Goal: Task Accomplishment & Management: Use online tool/utility

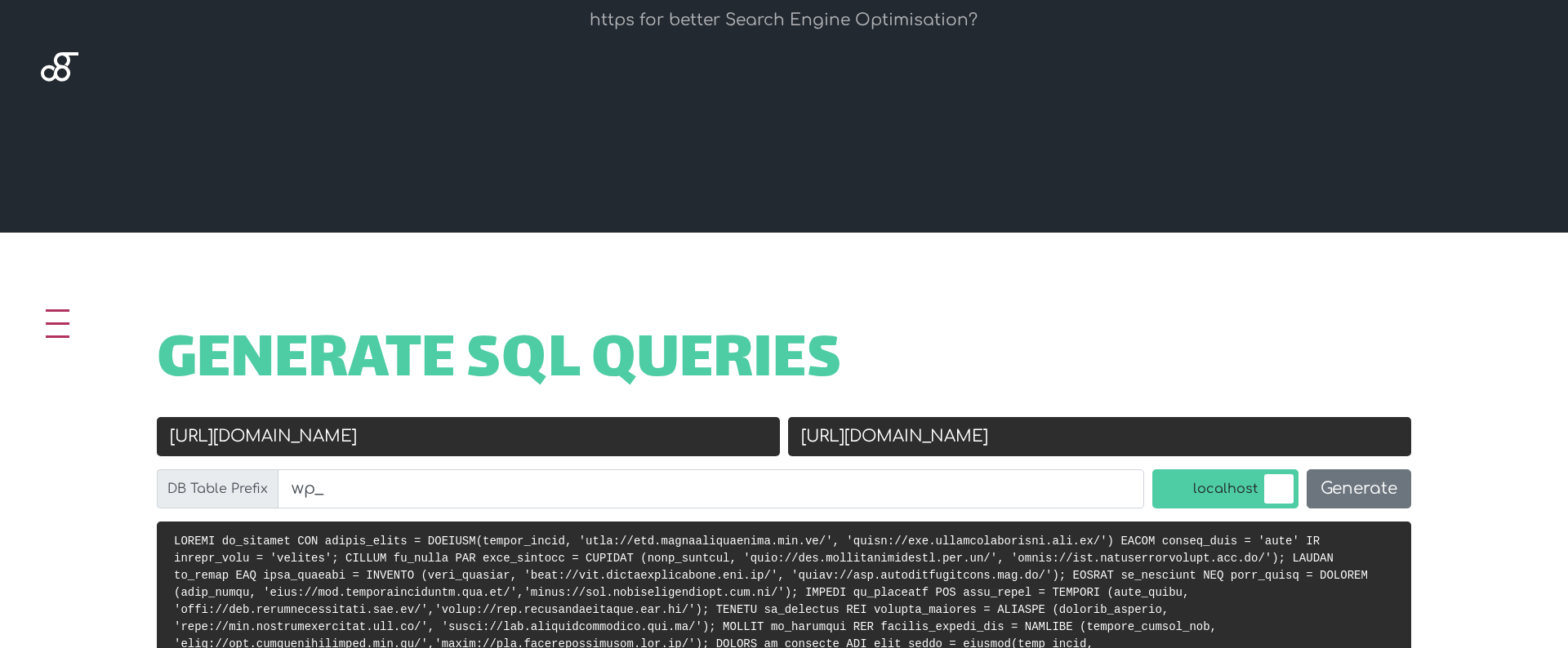
scroll to position [437, 0]
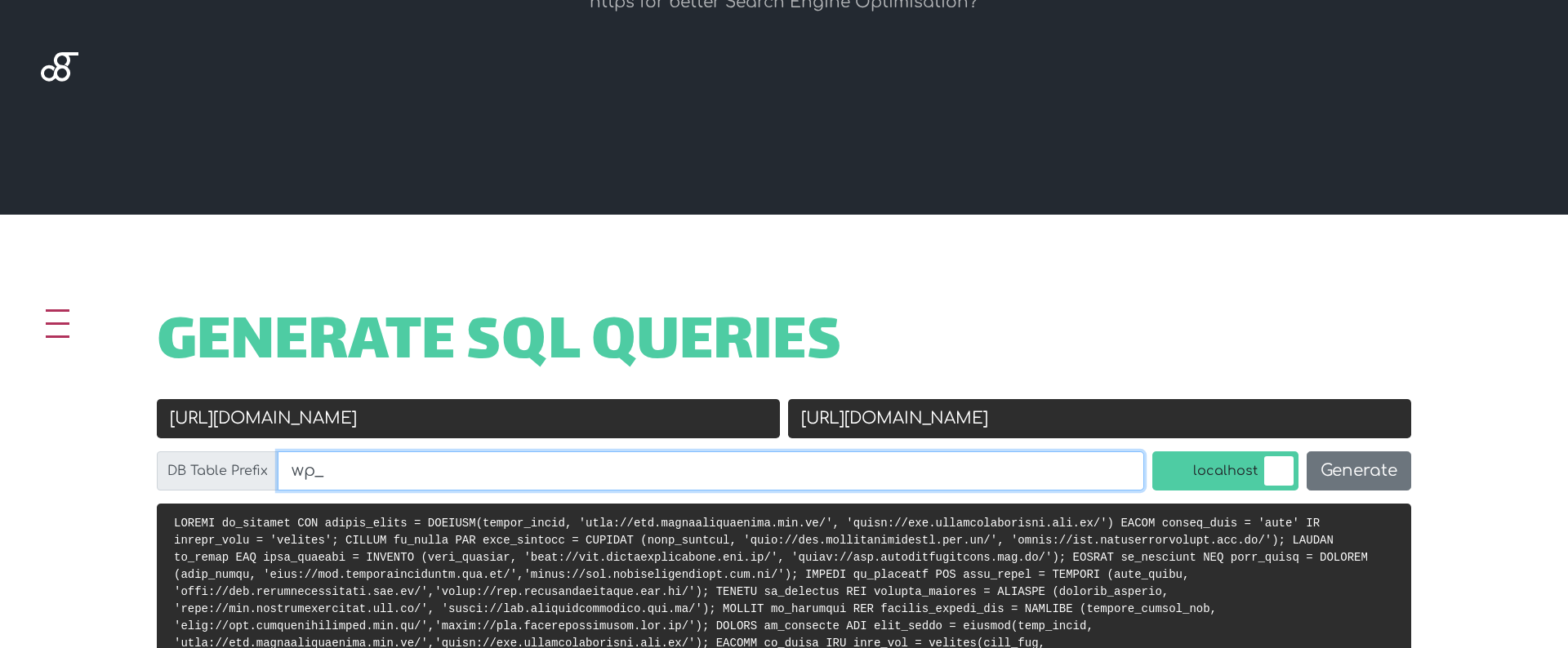
click at [394, 467] on input "wp_" at bounding box center [710, 471] width 866 height 39
paste input "m"
type input "wm_"
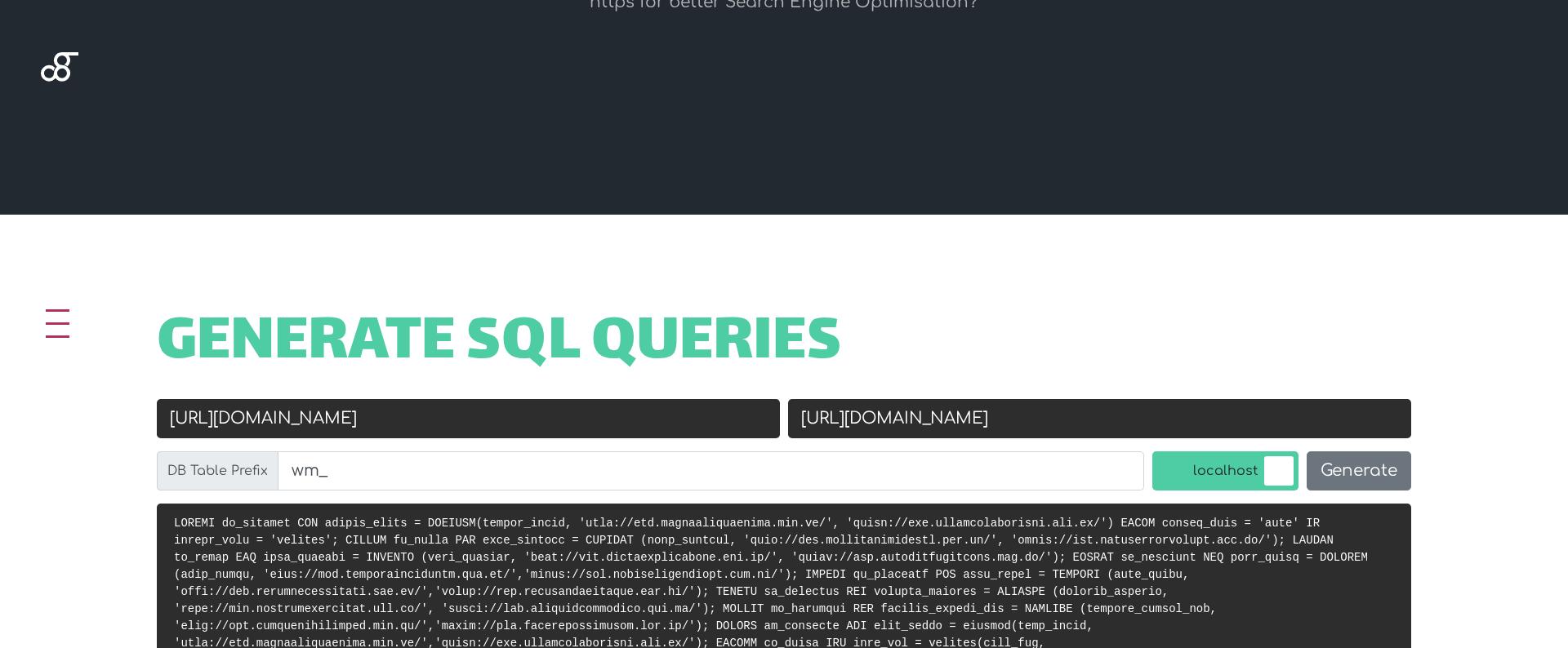
click at [499, 426] on input "http://www.groundzerobrasil.com.br/" at bounding box center [468, 419] width 623 height 39
paste input "s://mmwine.co.uk"
type input "[URL][DOMAIN_NAME]"
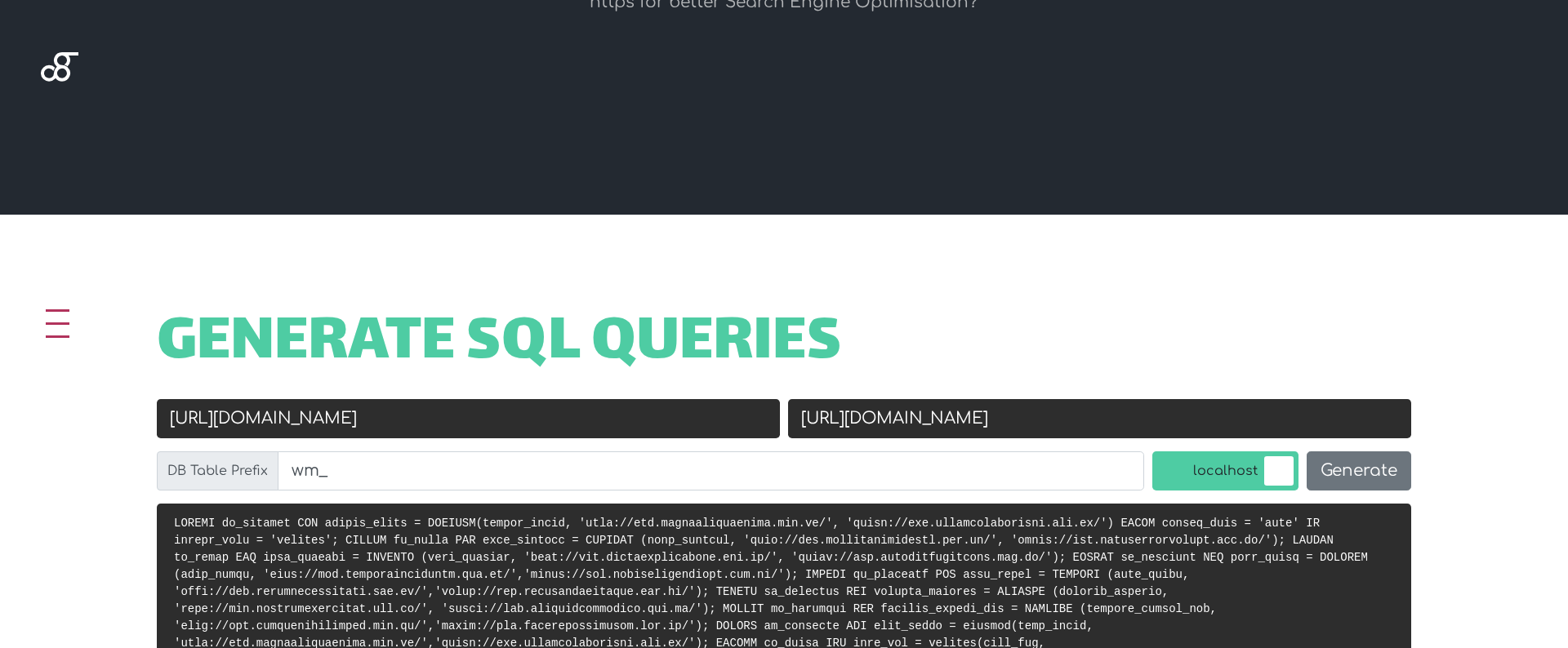
click at [1230, 431] on input "https://www.groundzerobrasil.com.br/" at bounding box center [1099, 419] width 623 height 39
paste input "mmwine.co.uk"
type input "[URL][DOMAIN_NAME]"
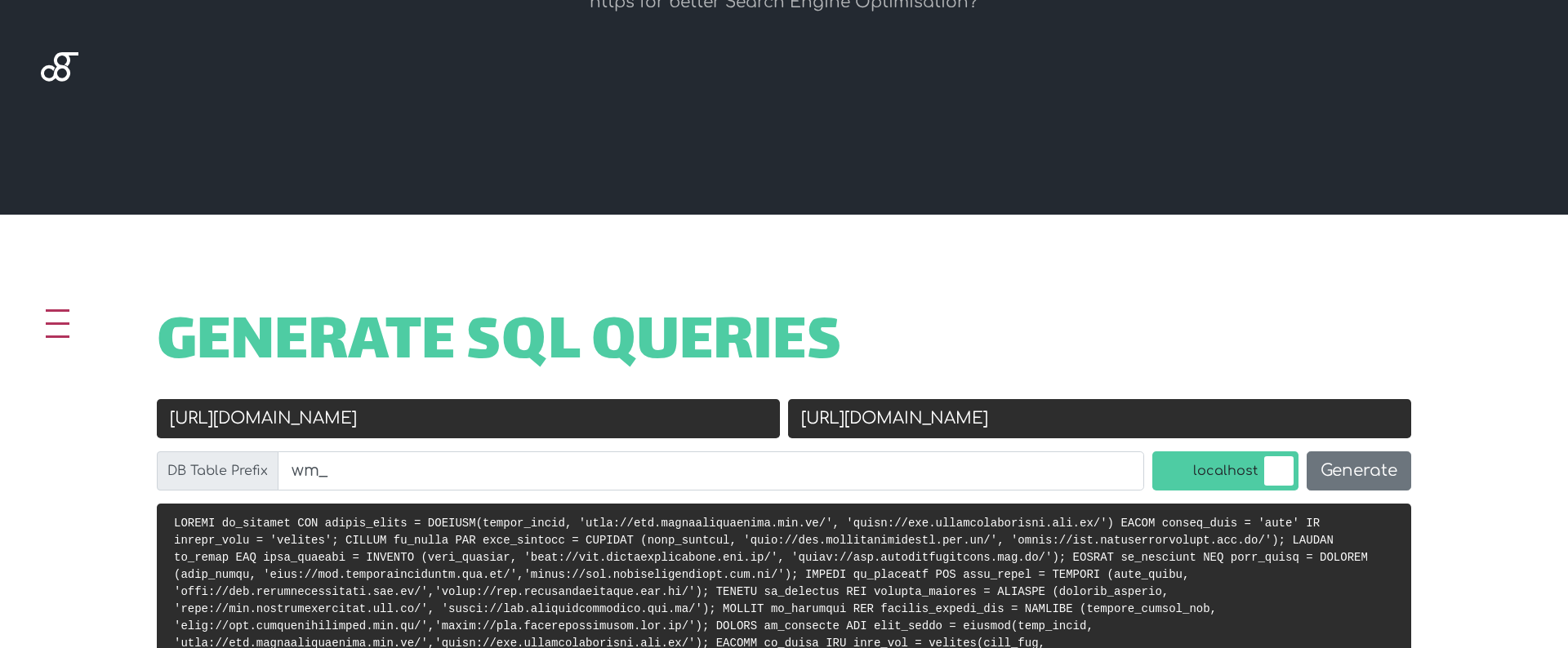
click at [214, 424] on input "[URL][DOMAIN_NAME]" at bounding box center [468, 419] width 623 height 39
type input "[URL][DOMAIN_NAME]"
click at [1327, 470] on button "Generate" at bounding box center [1358, 471] width 105 height 39
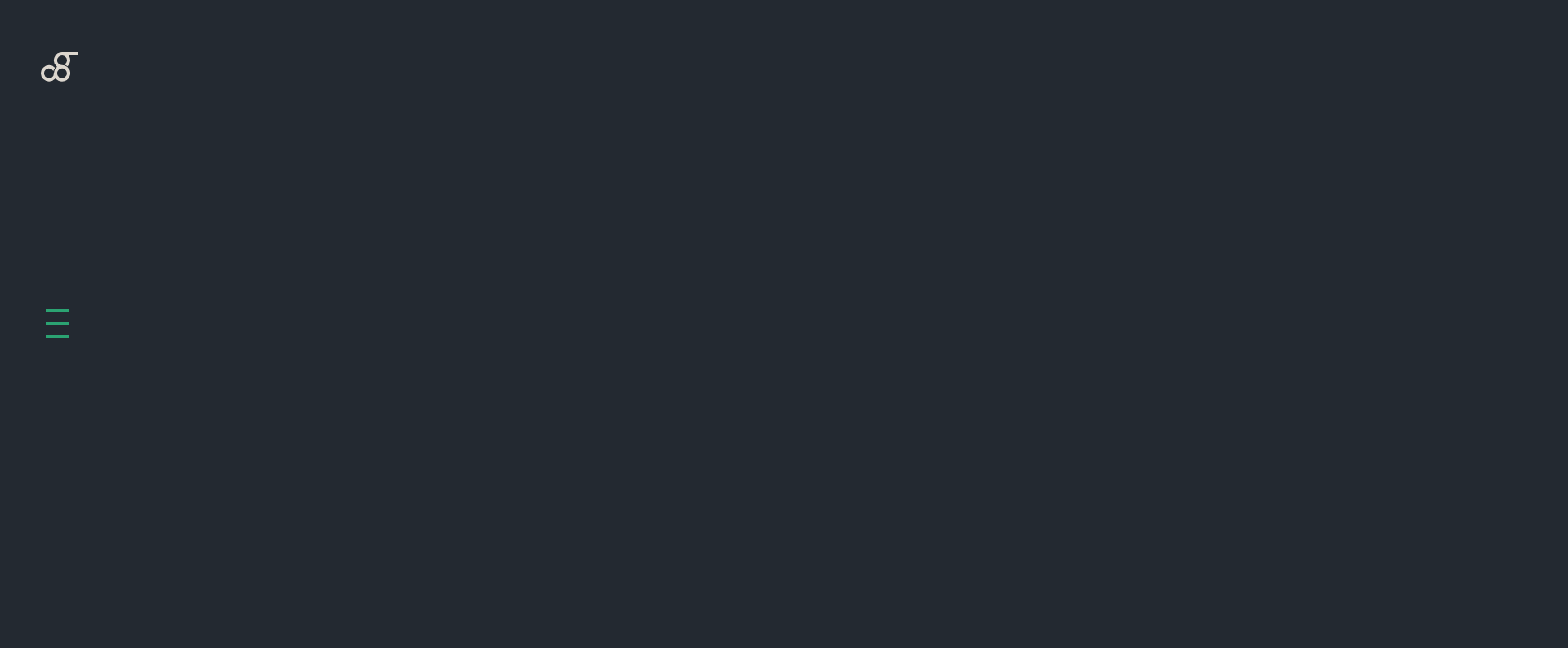
scroll to position [652, 0]
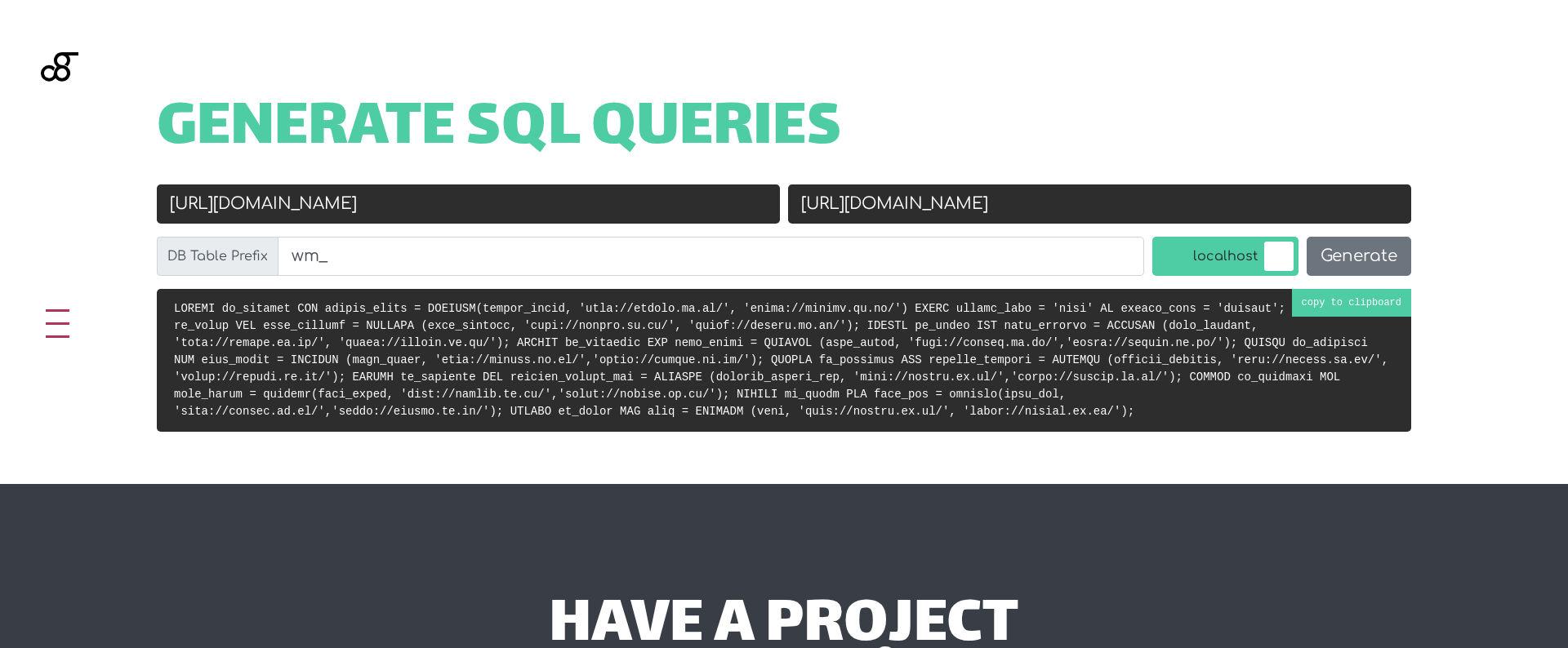
drag, startPoint x: 1106, startPoint y: 322, endPoint x: 1160, endPoint y: 317, distance: 54.2
click at [1106, 322] on code at bounding box center [781, 359] width 1214 height 116
